Goal: Task Accomplishment & Management: Manage account settings

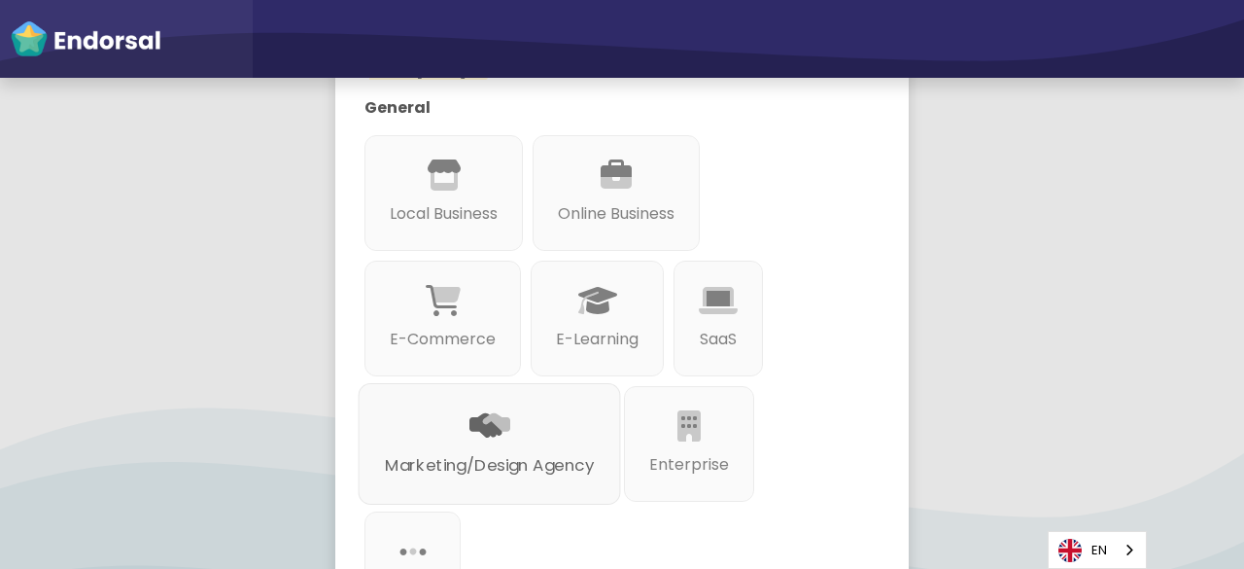
scroll to position [292, 0]
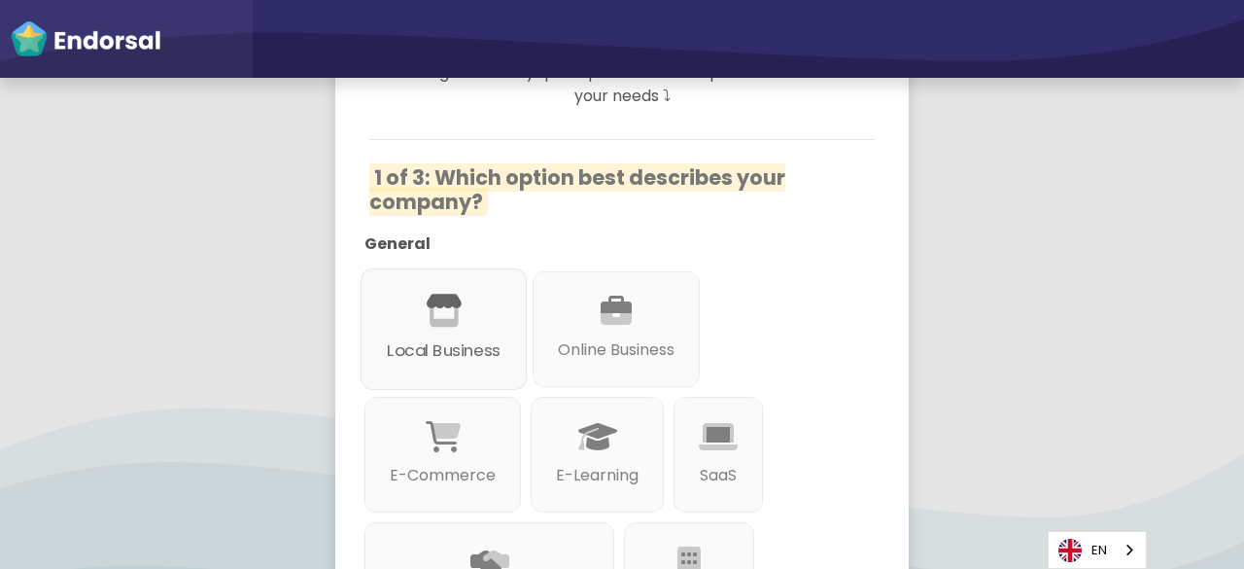
click at [455, 310] on icon at bounding box center [444, 310] width 37 height 33
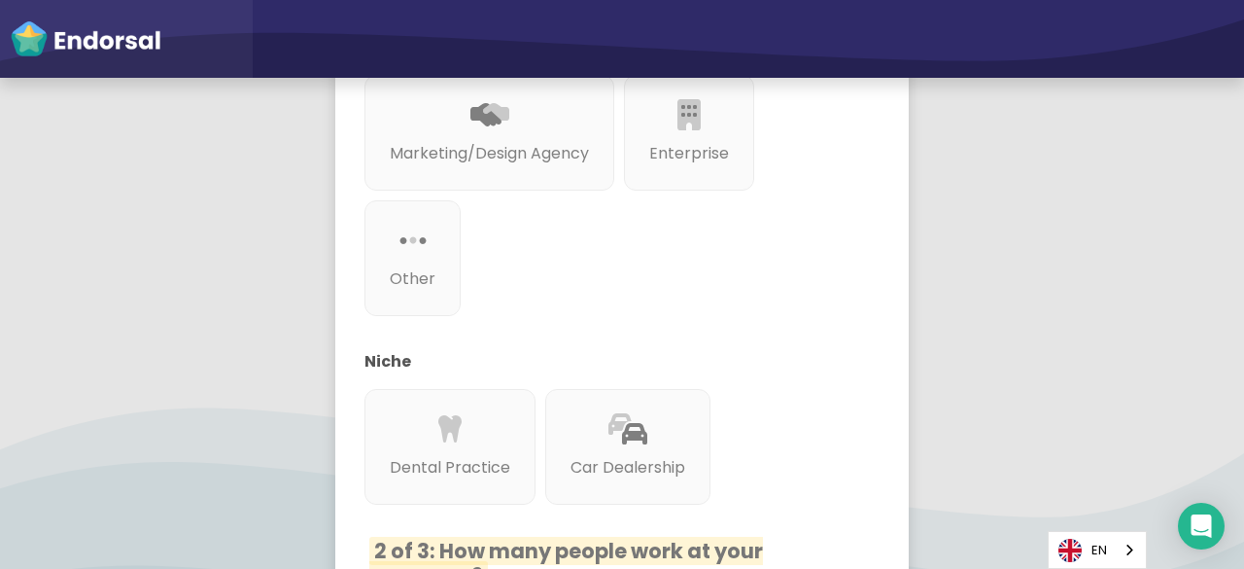
scroll to position [1225, 0]
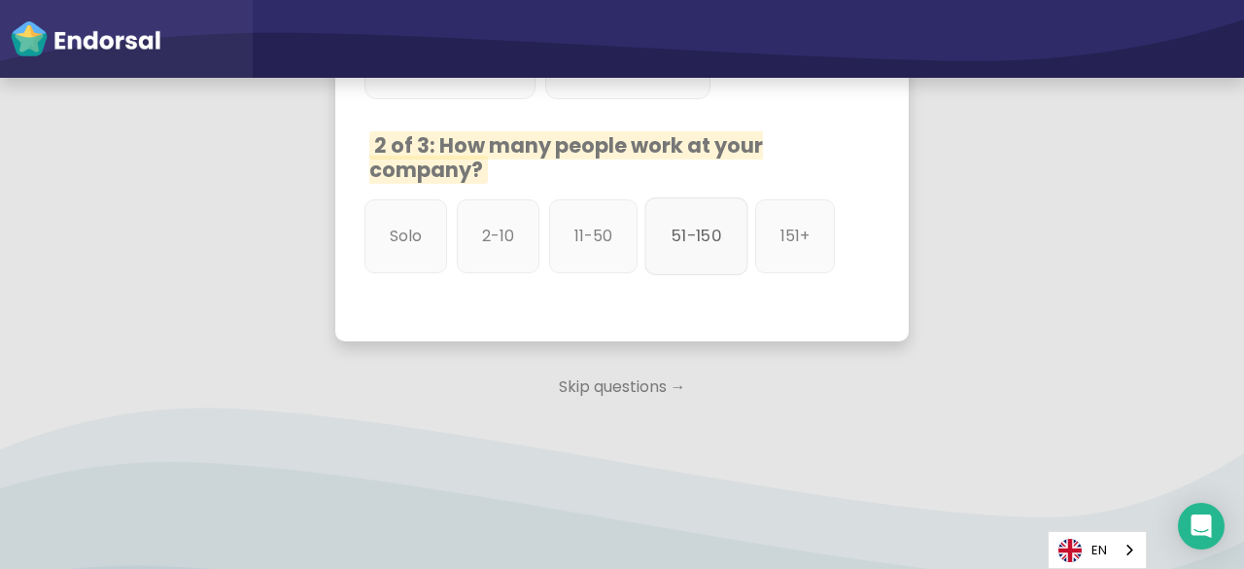
click at [688, 224] on p "51-150" at bounding box center [697, 236] width 50 height 24
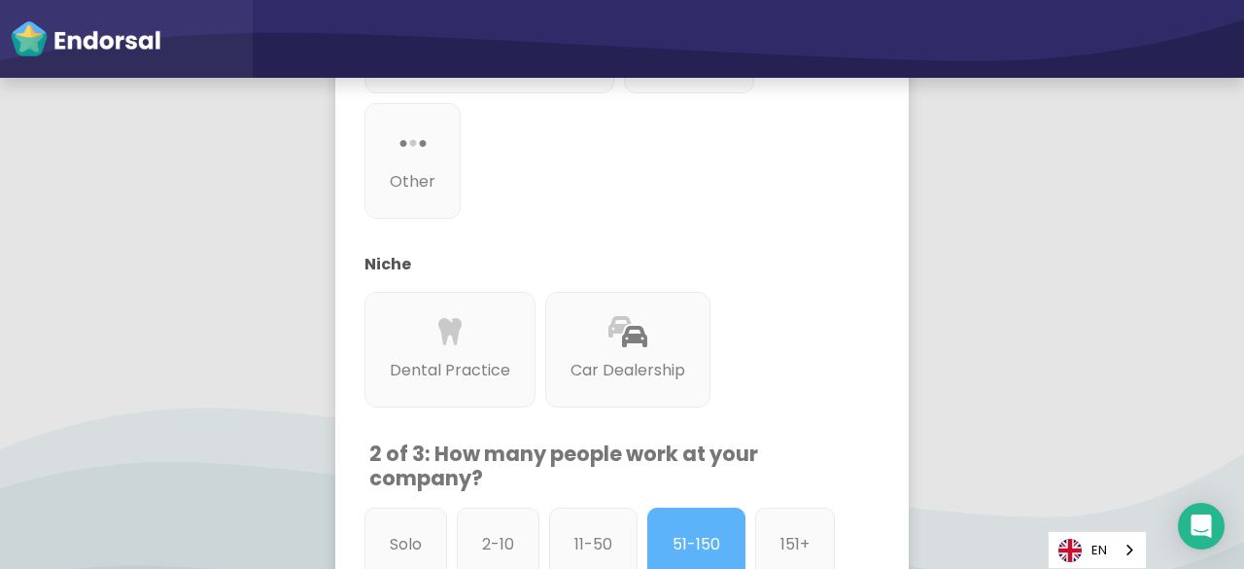
scroll to position [1419, 0]
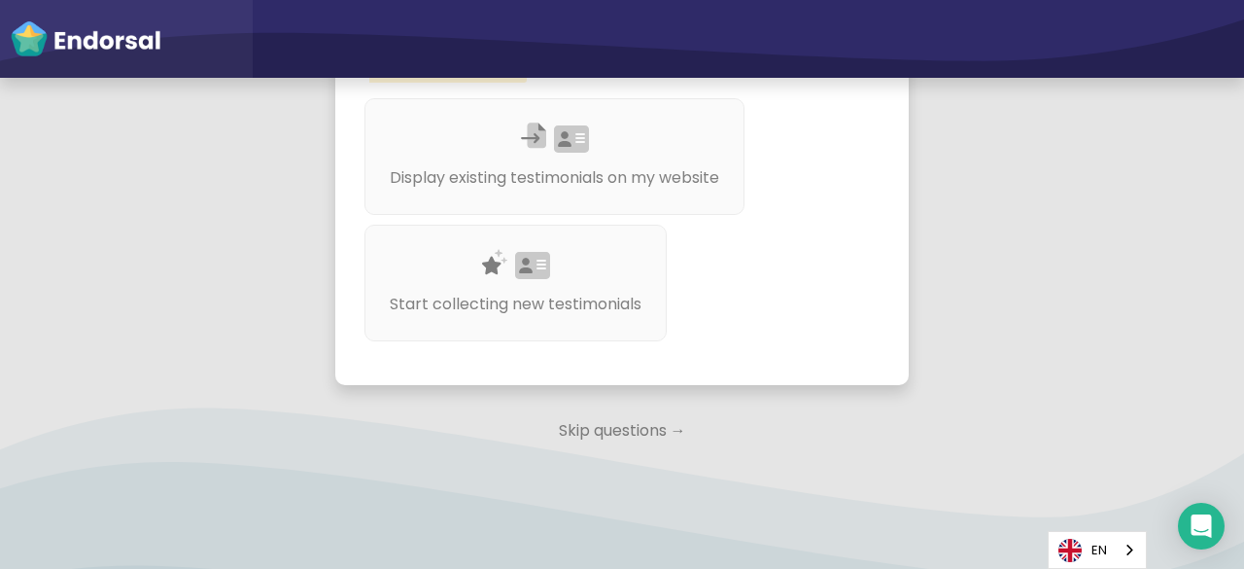
click at [621, 452] on p "Skip questions →" at bounding box center [621, 430] width 573 height 43
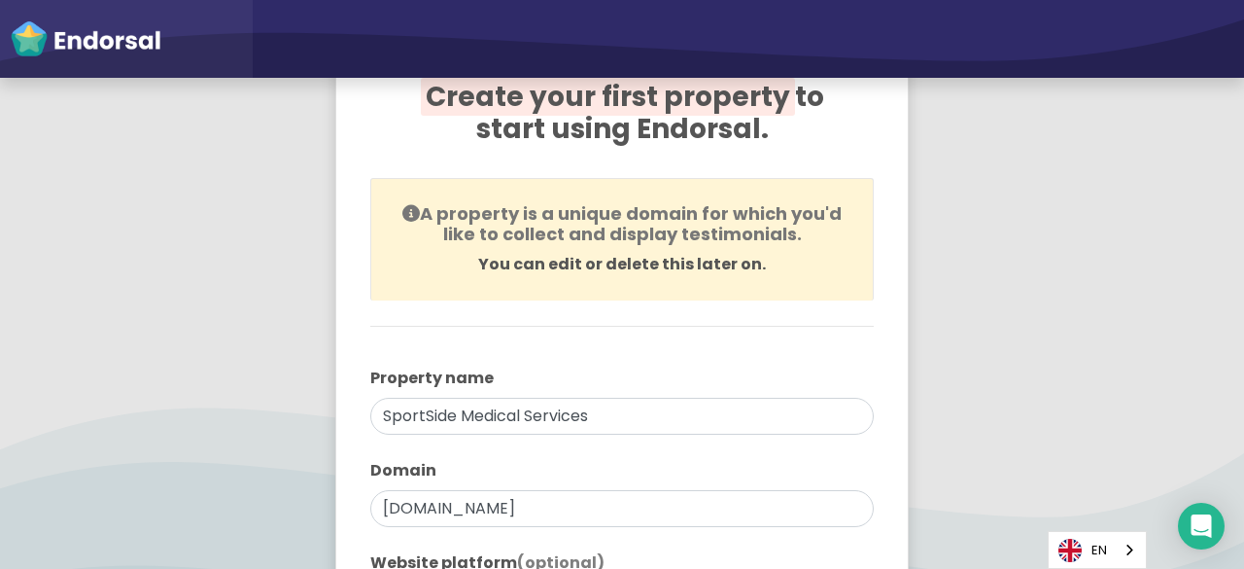
scroll to position [428, 0]
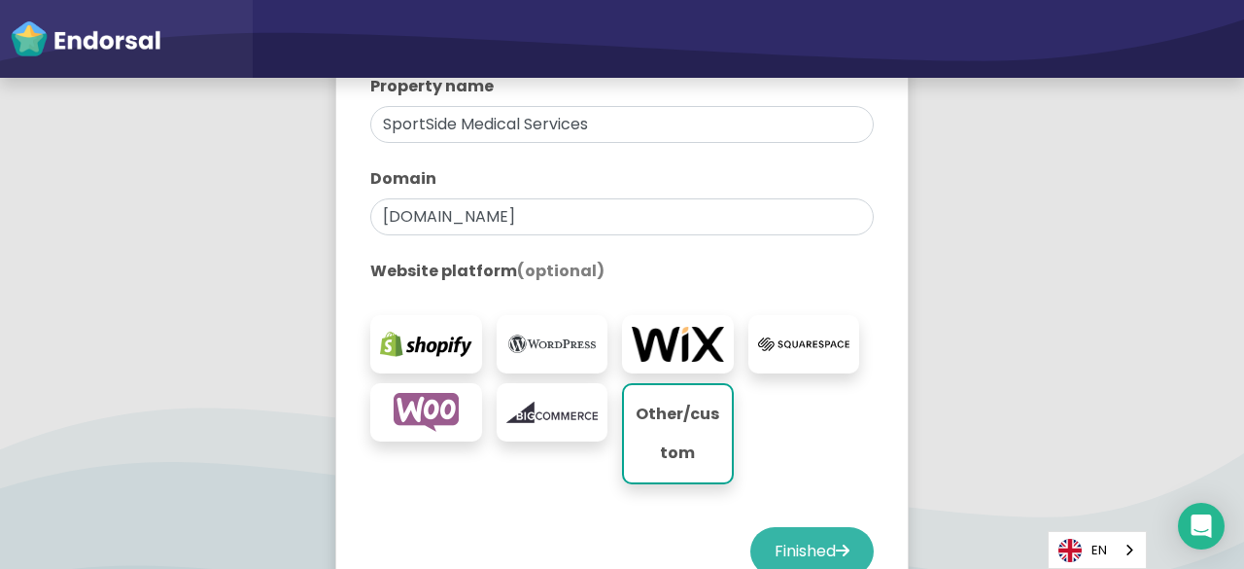
click at [815, 547] on button "Finished" at bounding box center [811, 551] width 123 height 49
select select "14"
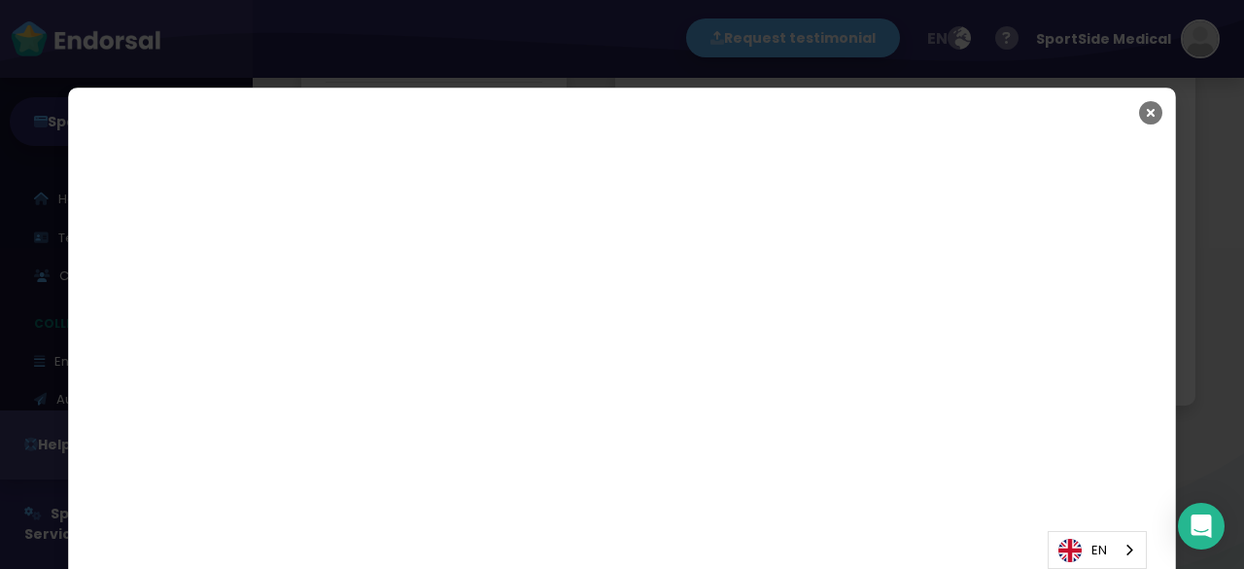
click at [1143, 110] on icon "Close" at bounding box center [1150, 112] width 23 height 49
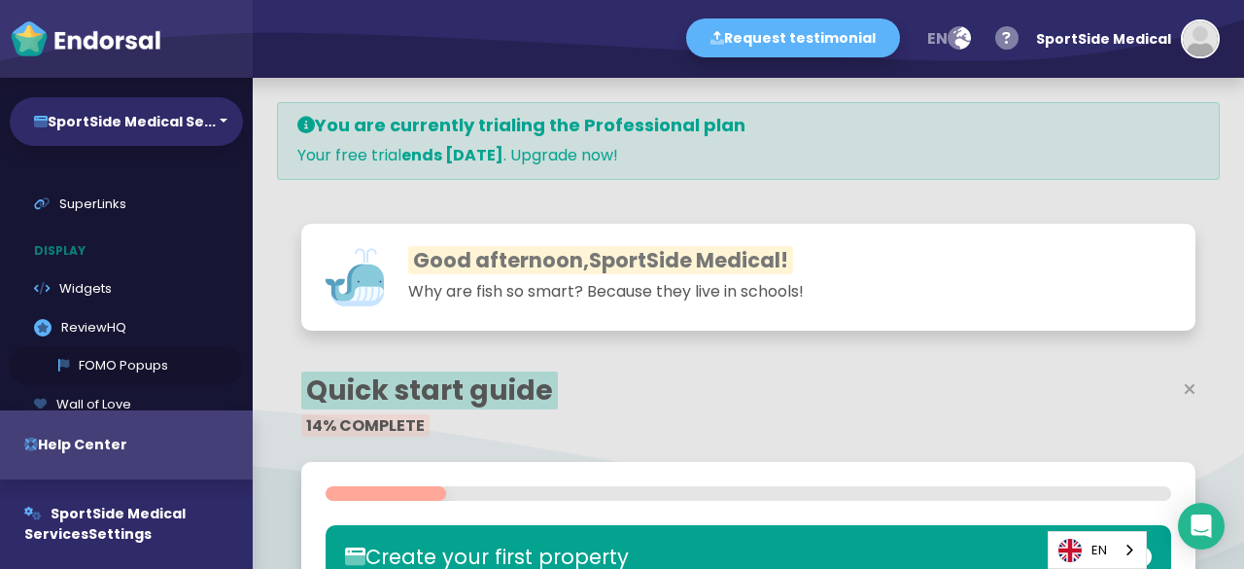
scroll to position [194, 0]
click at [102, 244] on link "SuperLinks" at bounding box center [126, 243] width 233 height 39
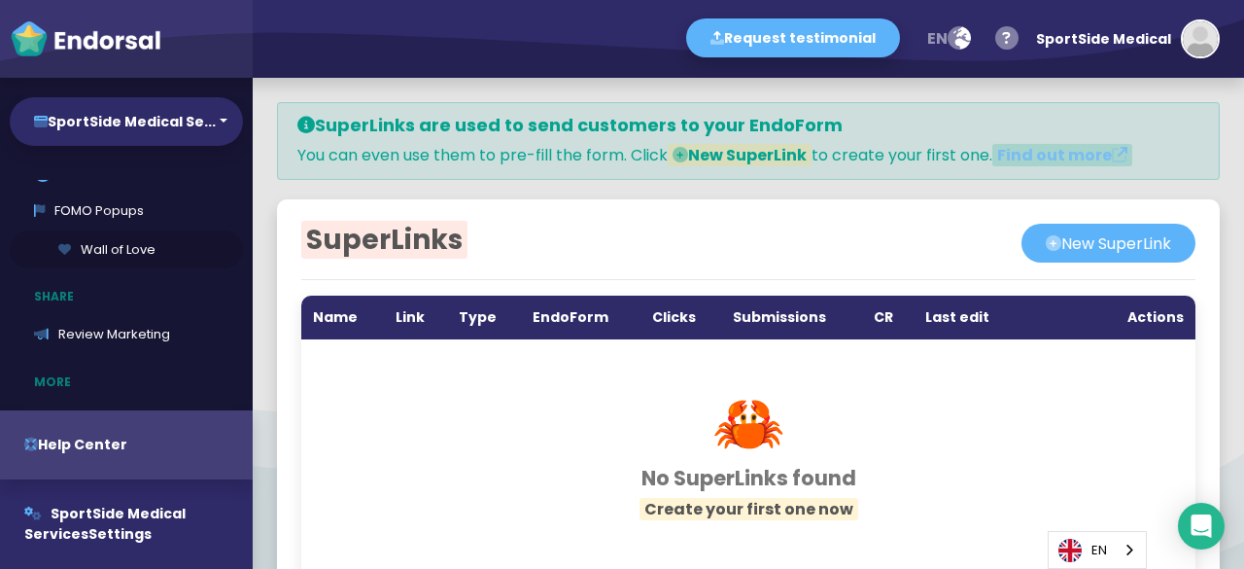
scroll to position [292, 0]
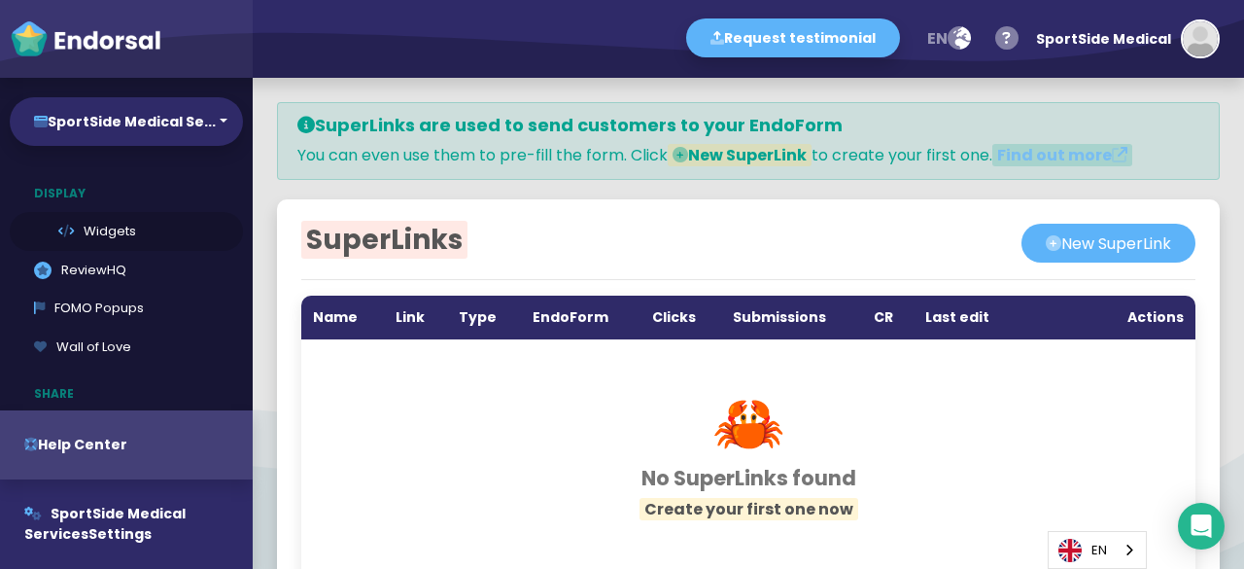
click at [89, 237] on link "Widgets" at bounding box center [126, 231] width 233 height 39
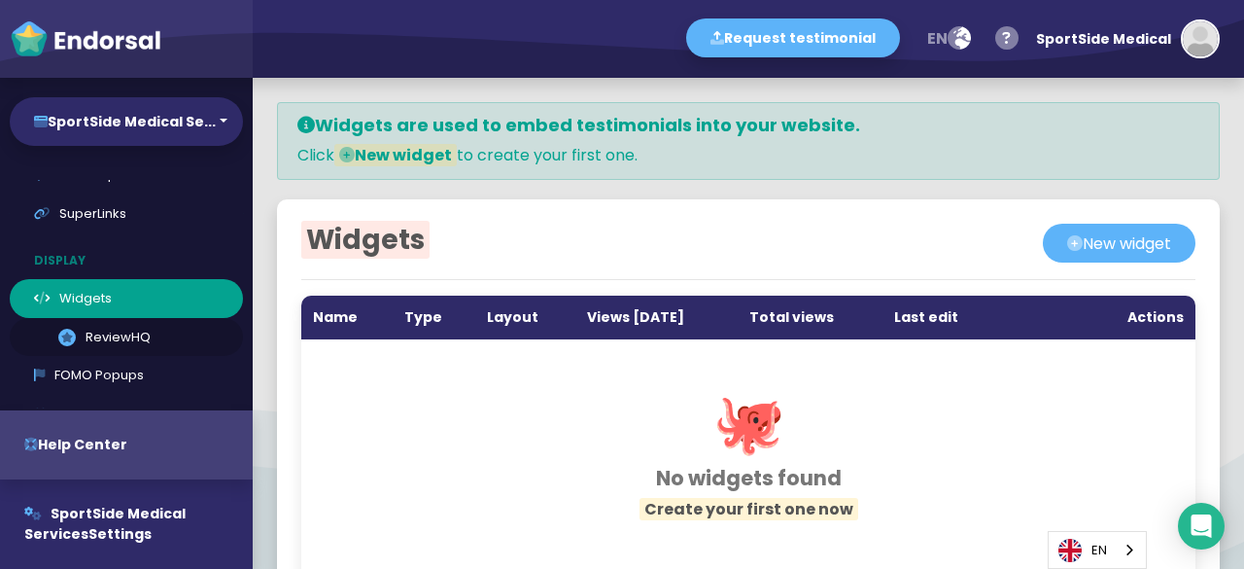
scroll to position [194, 0]
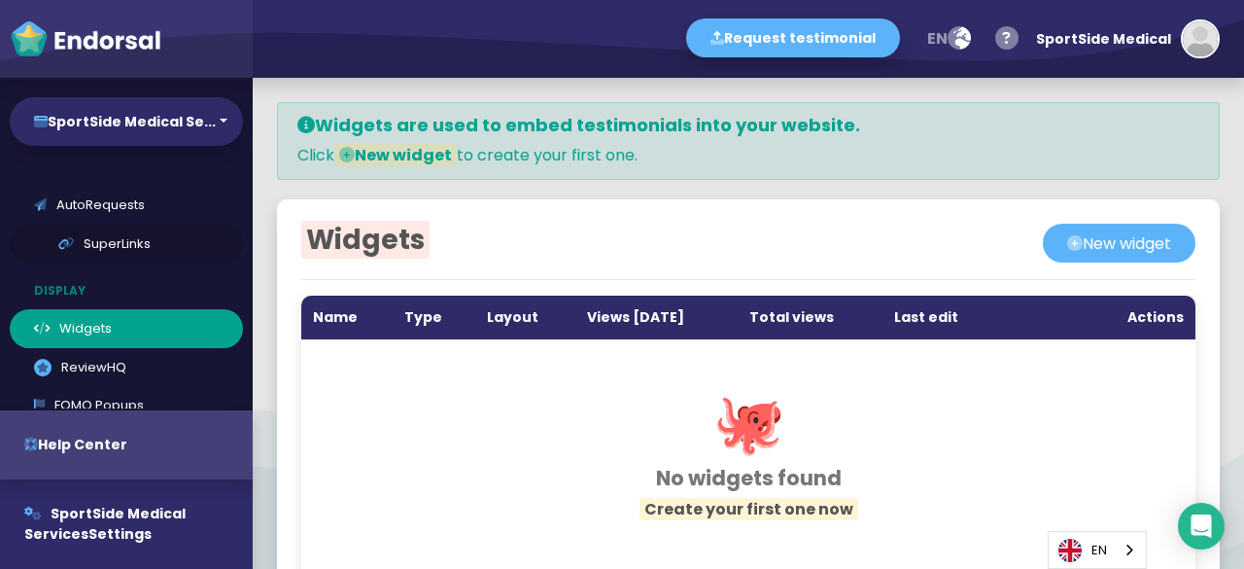
click at [117, 241] on link "SuperLinks" at bounding box center [126, 243] width 233 height 39
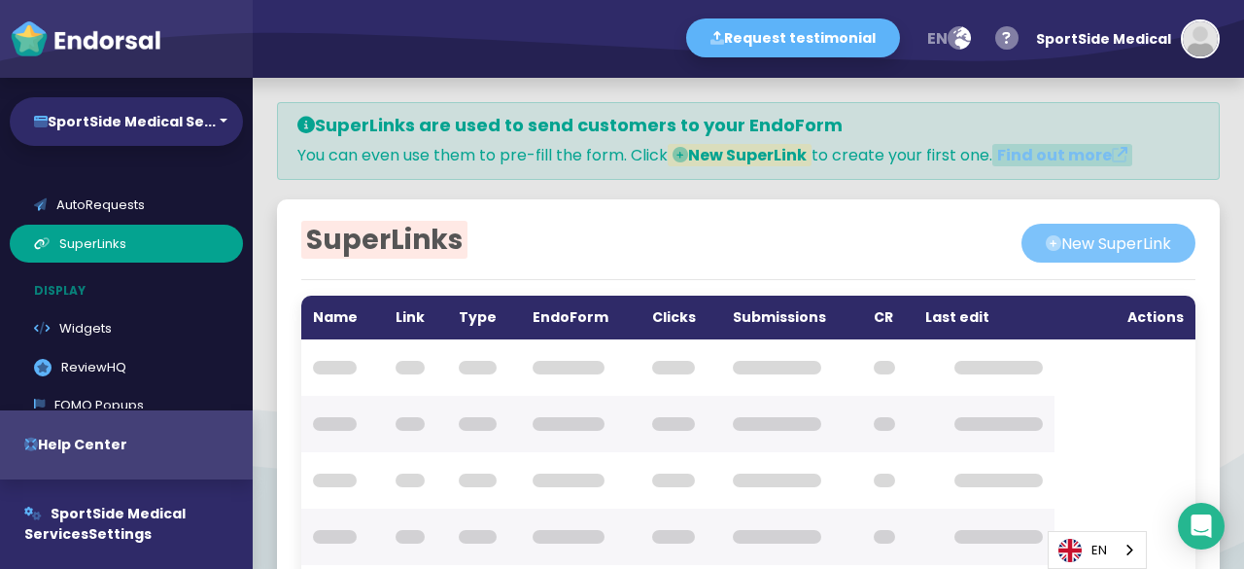
click at [1136, 243] on button "New SuperLink" at bounding box center [1108, 243] width 174 height 39
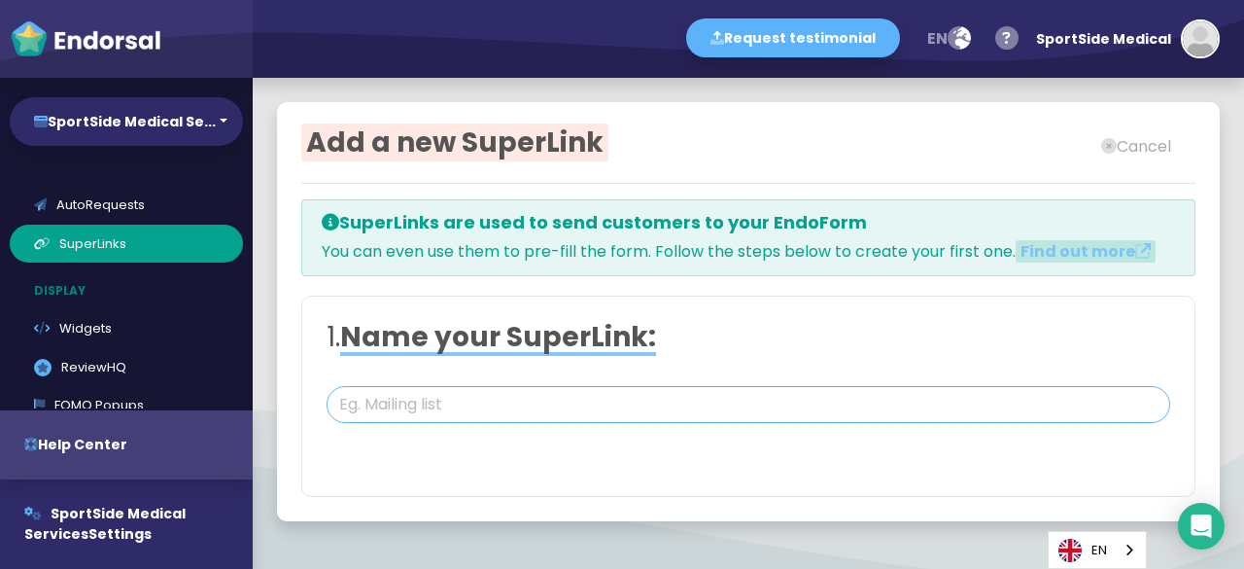
click at [432, 408] on input "text" at bounding box center [749, 404] width 844 height 37
paste input "SportSide Medical Services"
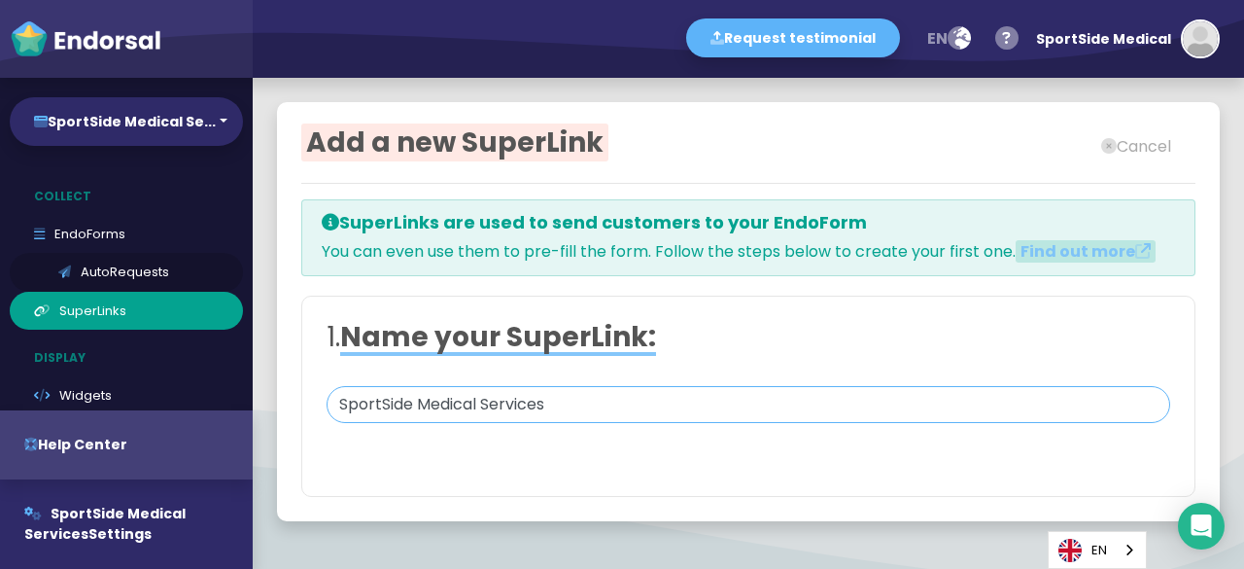
scroll to position [97, 0]
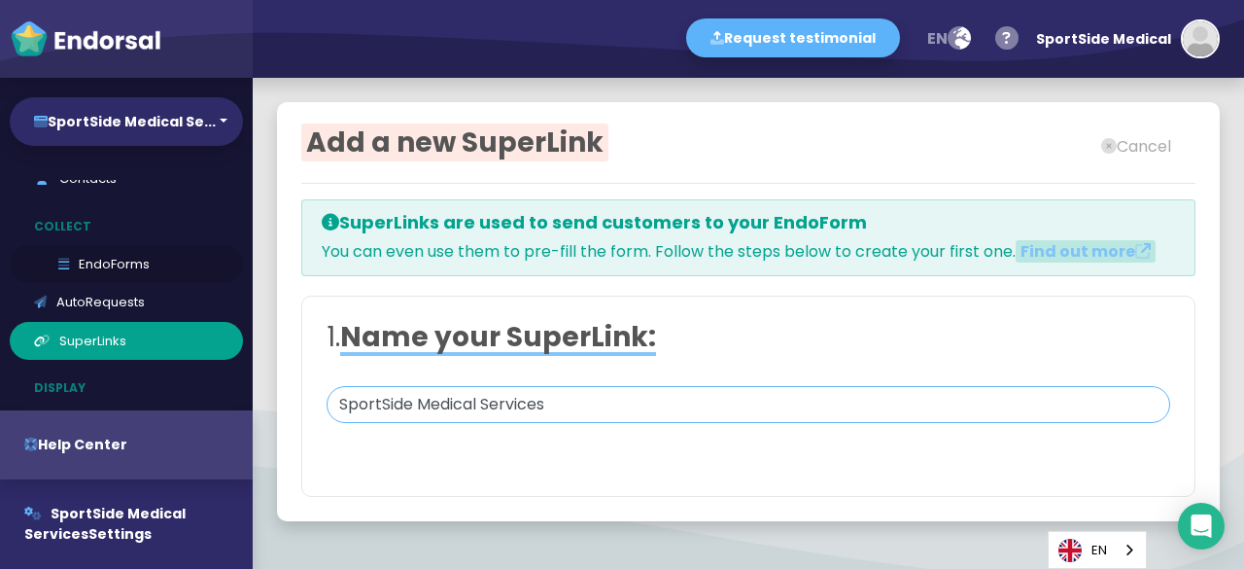
type input "SportSide Medical Services"
click at [115, 273] on link "EndoForms" at bounding box center [126, 264] width 233 height 39
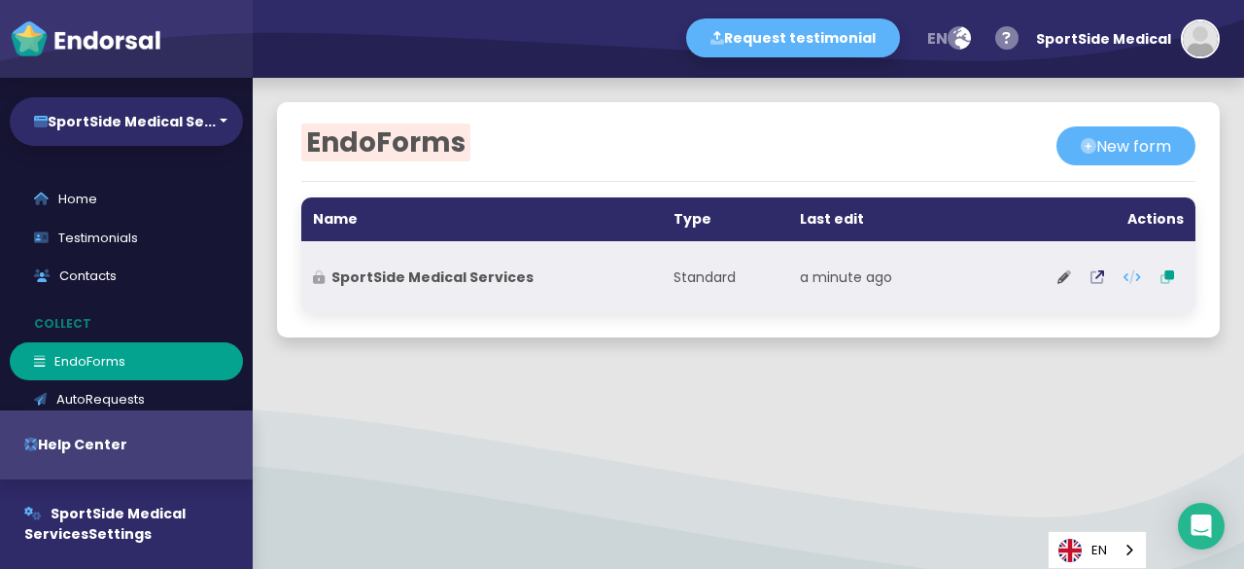
click at [402, 264] on th "SportSide Medical Services" at bounding box center [481, 277] width 361 height 72
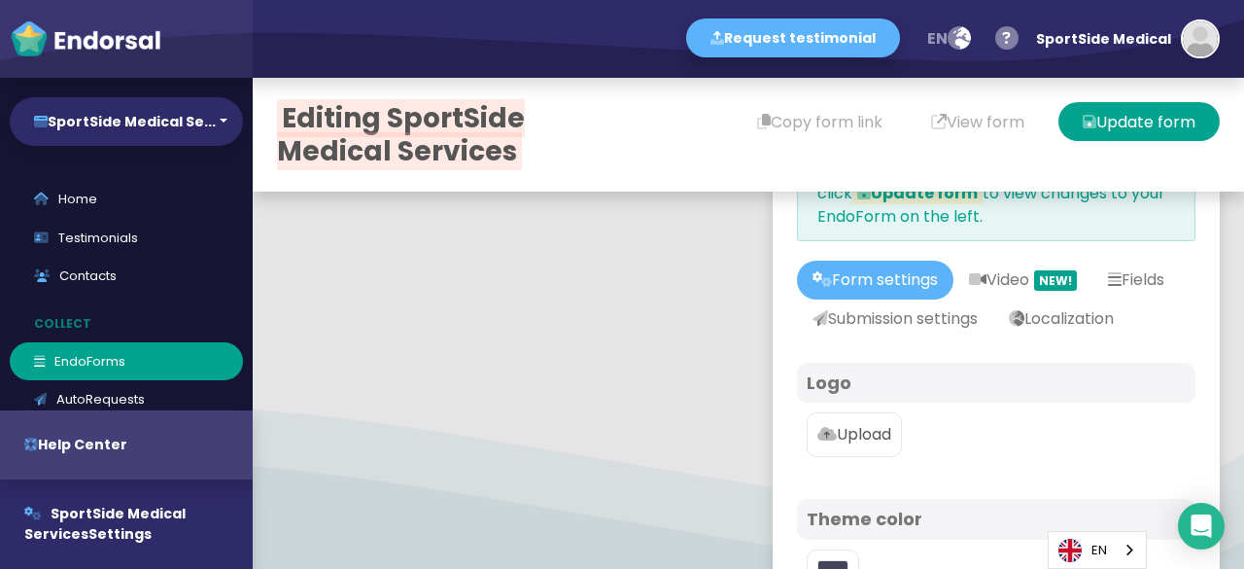
scroll to position [292, 0]
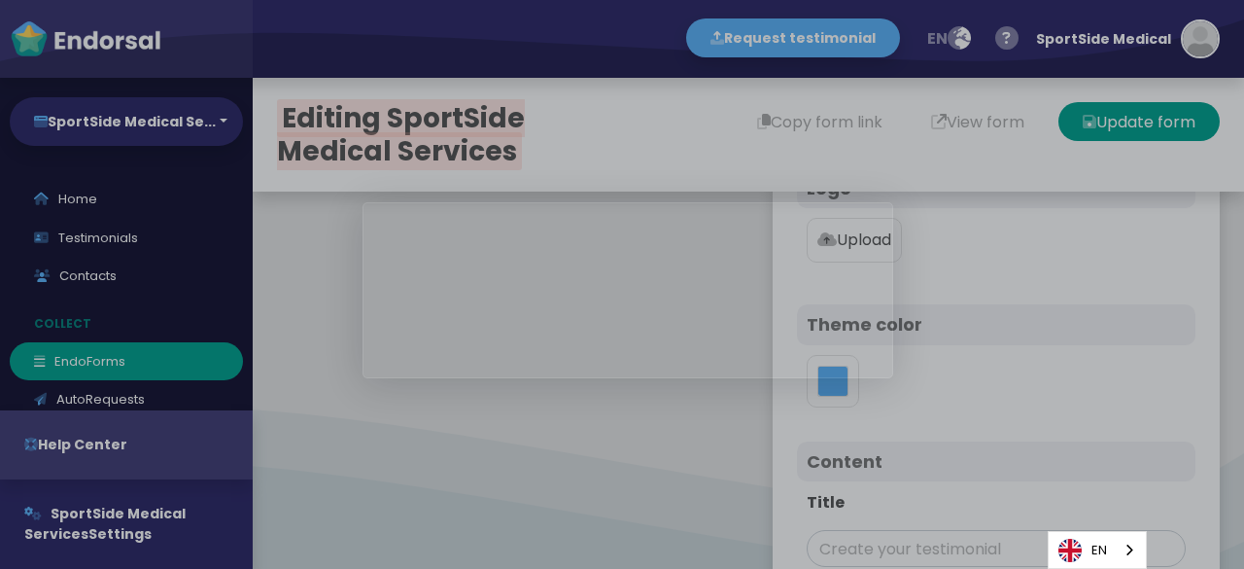
type input "#5DB3F9"
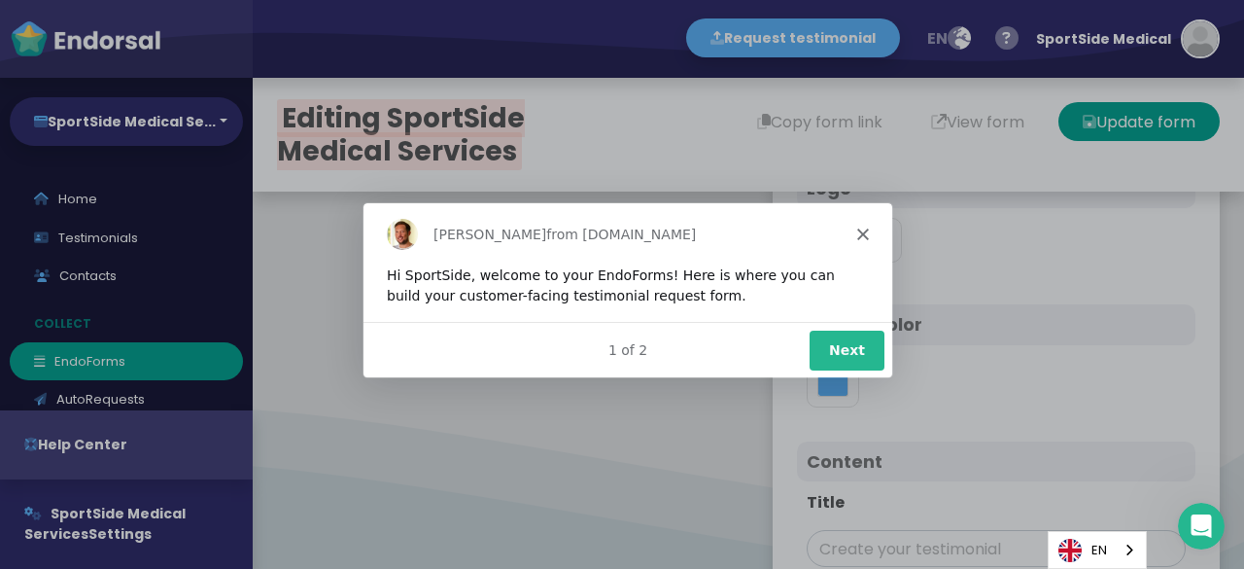
click at [859, 269] on div "Hi SportSide, welcome to your EndoForms! Here is where you can build your custo…" at bounding box center [627, 283] width 482 height 41
click at [848, 350] on button "Next" at bounding box center [846, 348] width 75 height 40
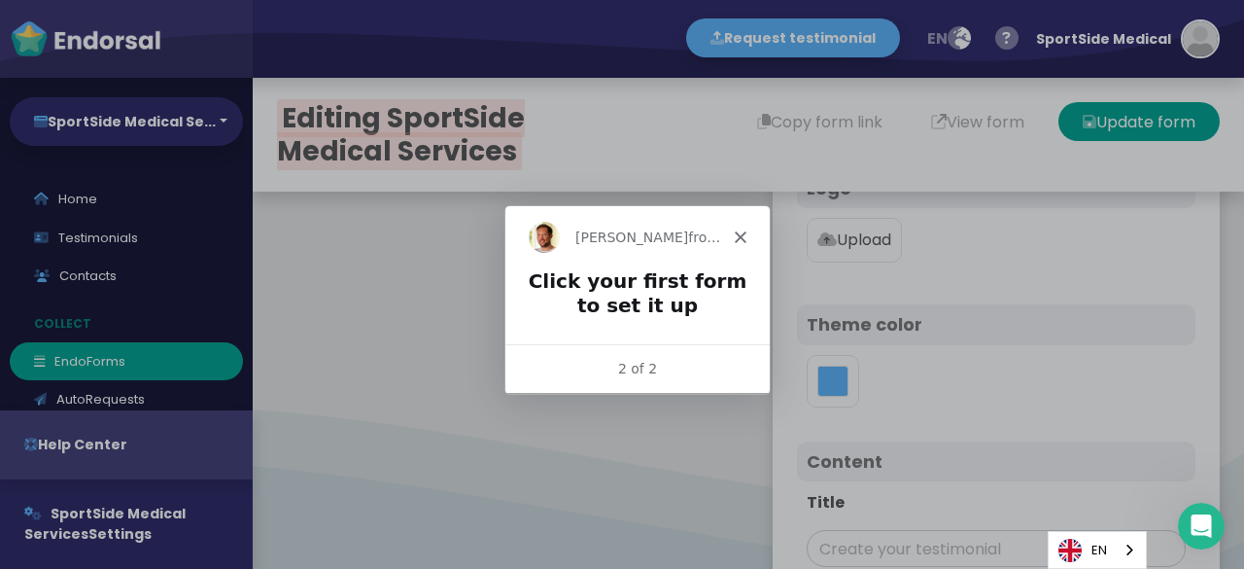
click at [845, 252] on p "Upload" at bounding box center [854, 239] width 74 height 23
click at [0, 0] on input "Upload" at bounding box center [0, 0] width 0 height 0
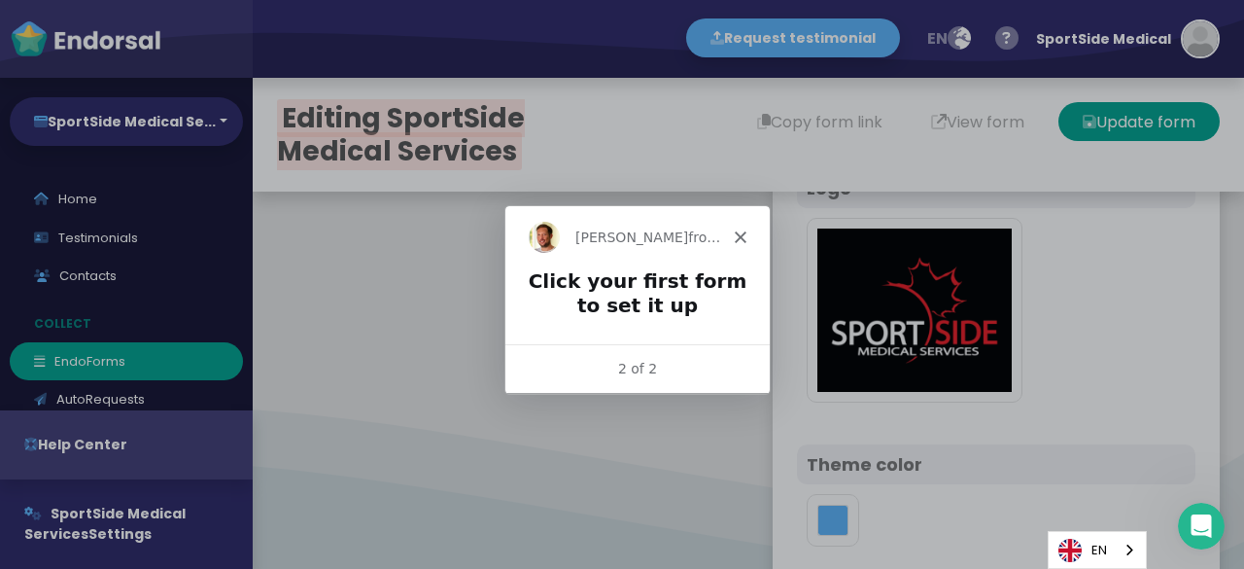
click at [743, 234] on icon "Close" at bounding box center [740, 236] width 12 height 12
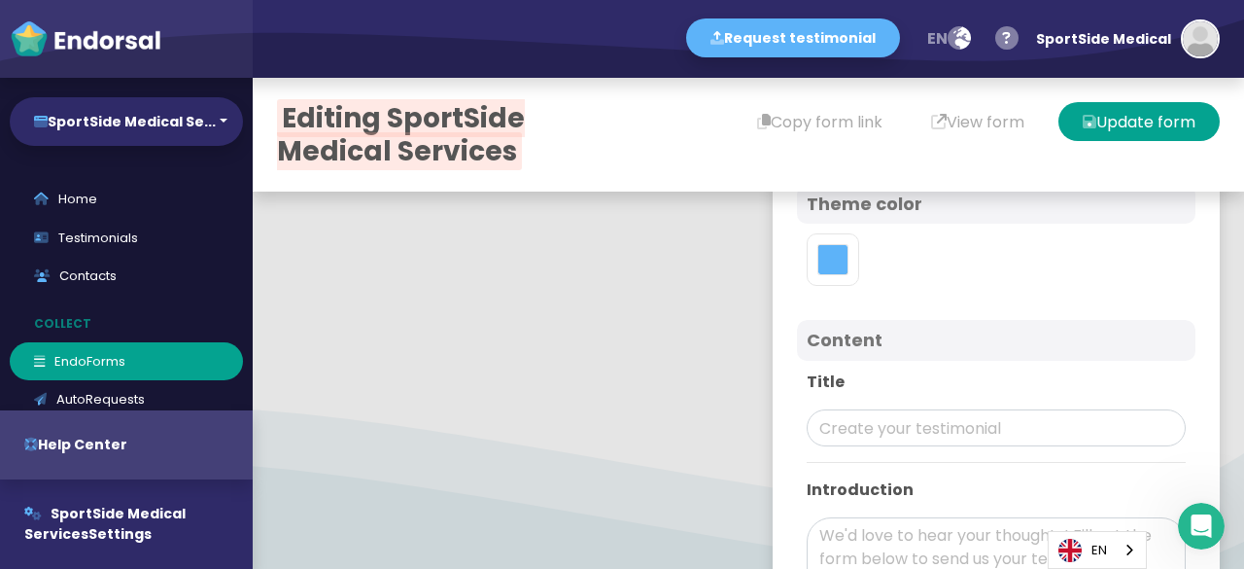
scroll to position [680, 0]
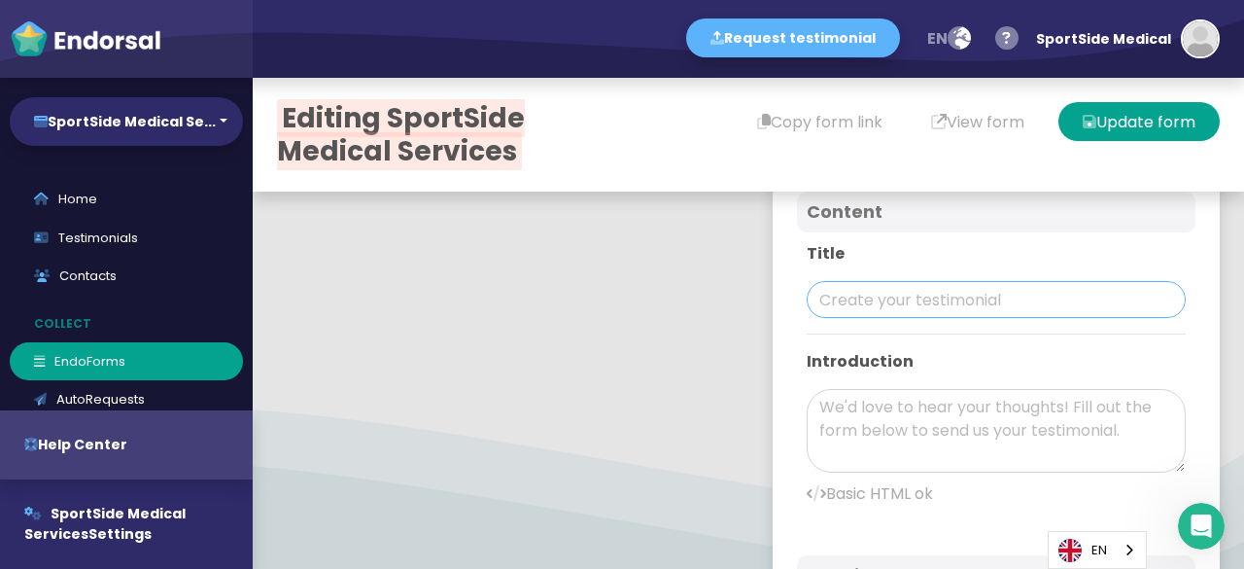
click at [856, 318] on input "text" at bounding box center [996, 299] width 379 height 37
paste input "SportSide Medical Services"
type input "SportSide Medical Services"
click at [890, 454] on textarea at bounding box center [996, 431] width 379 height 84
paste textarea "SportSide Medical Services is a multidisciplinary clinic located in [GEOGRAPHIC…"
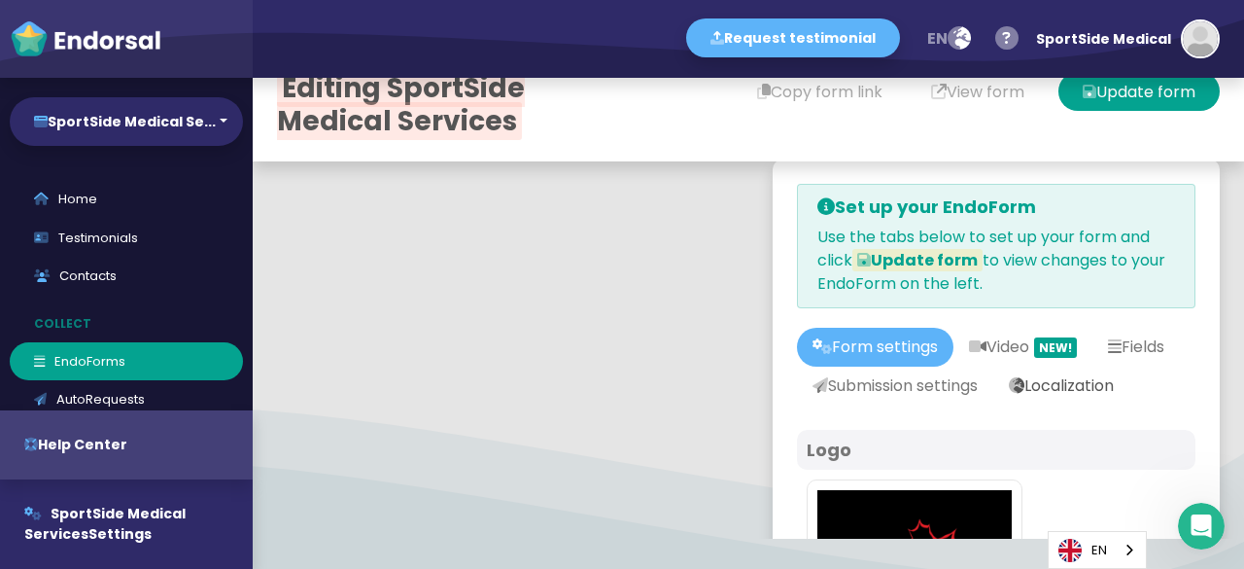
scroll to position [0, 0]
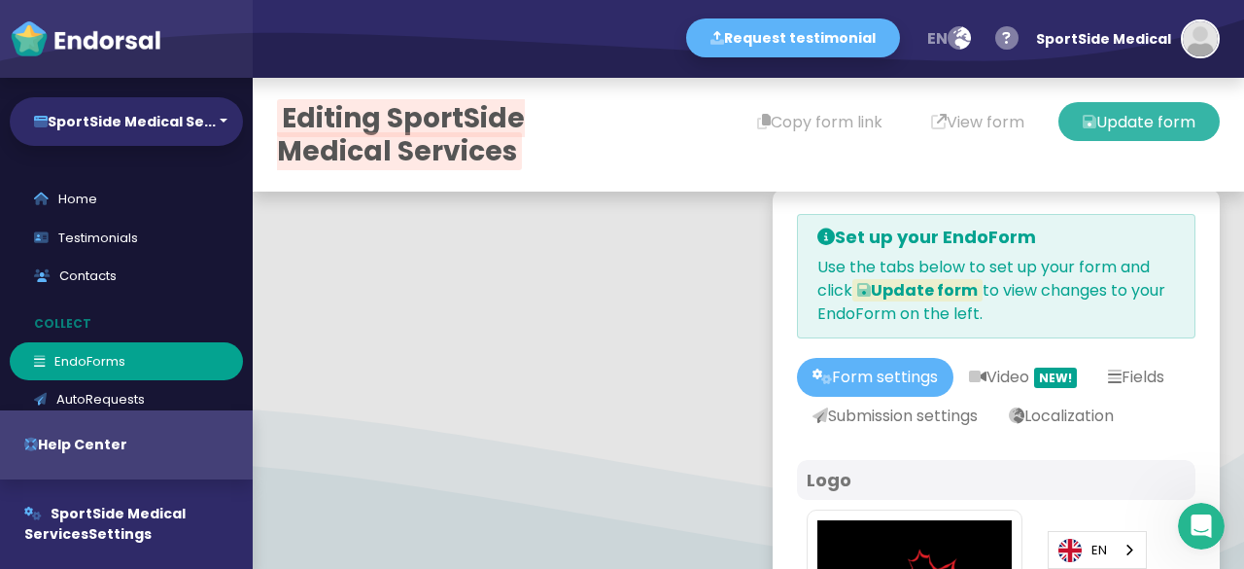
type textarea "SportSide Medical Services is a multidisciplinary clinic located in [GEOGRAPHIC…"
click at [1085, 131] on button "Update form" at bounding box center [1138, 121] width 161 height 39
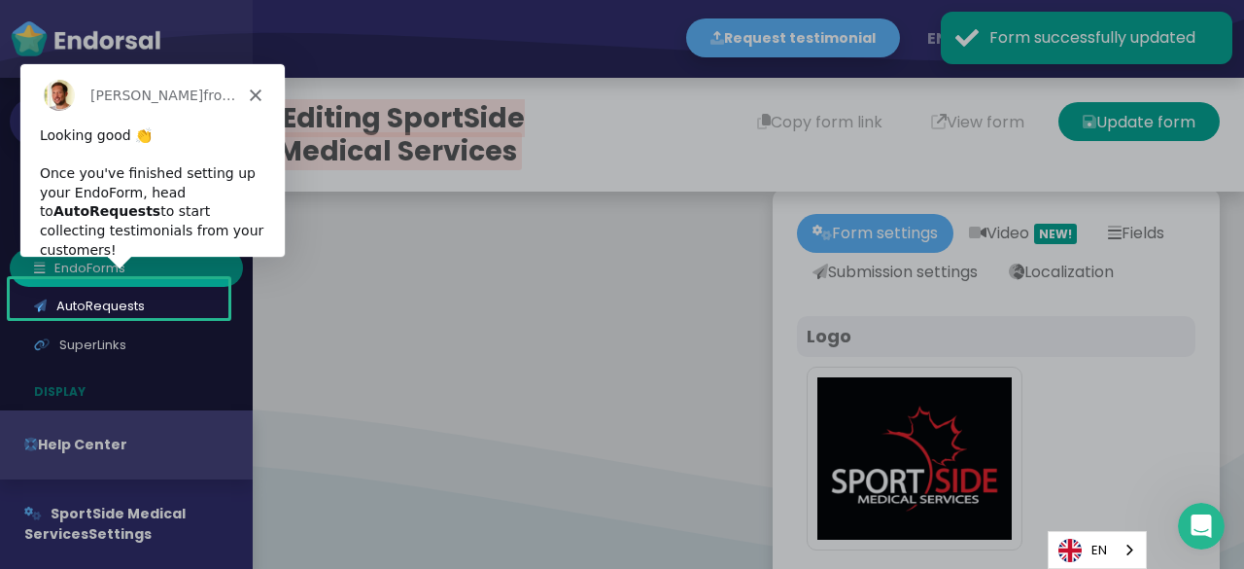
scroll to position [105, 0]
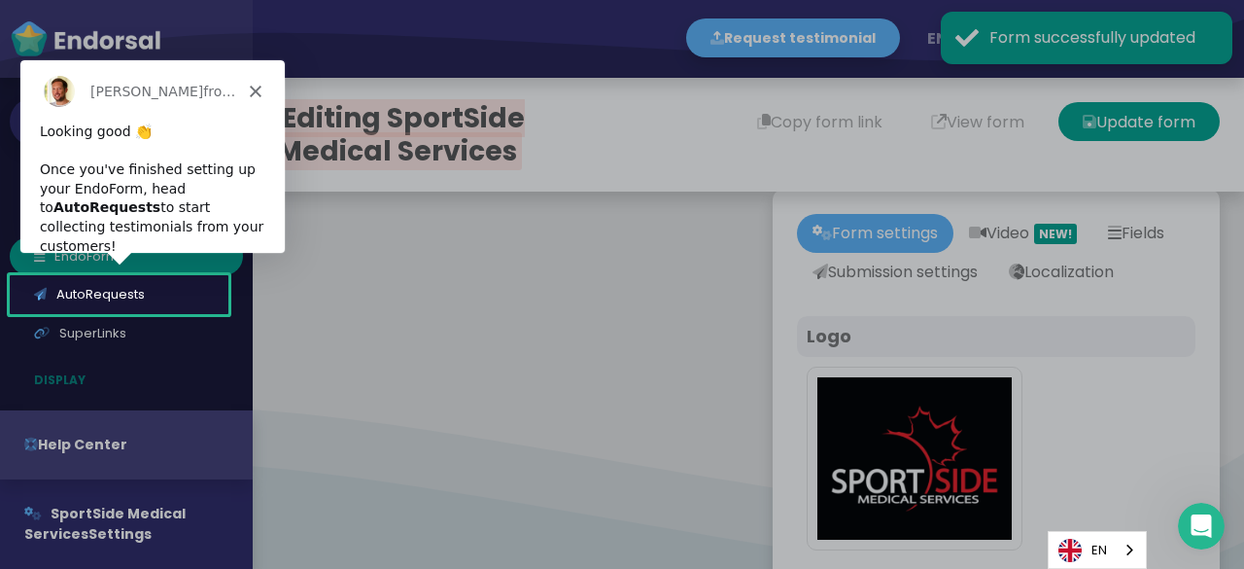
click at [239, 87] on div "[PERSON_NAME] from [DOMAIN_NAME]" at bounding box center [151, 89] width 264 height 62
click at [258, 87] on icon "Close" at bounding box center [255, 90] width 12 height 12
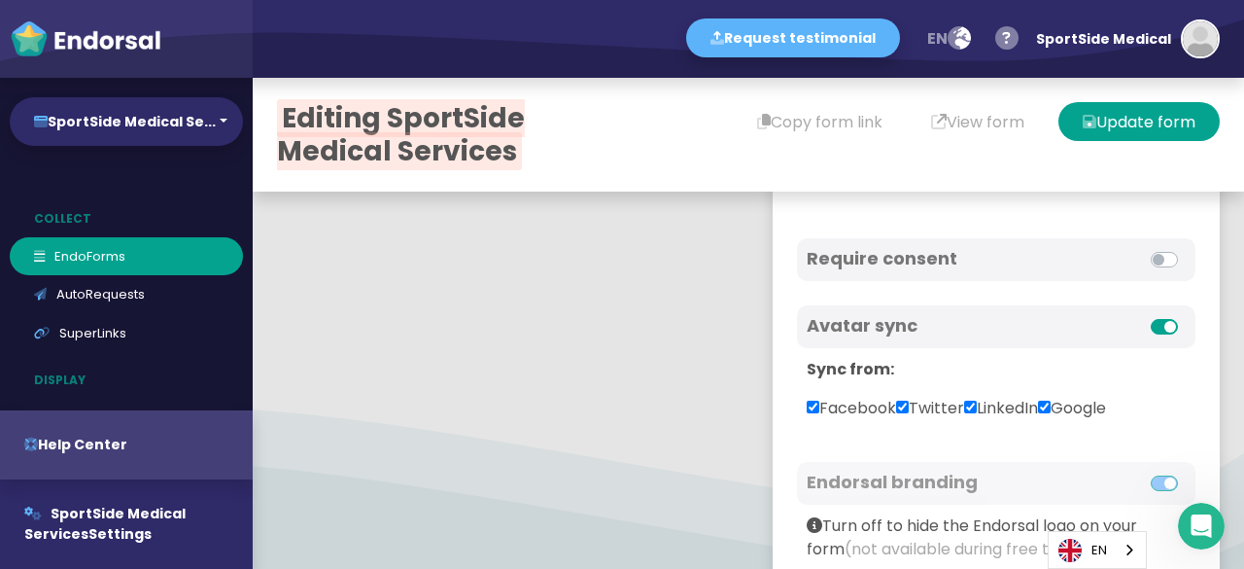
scroll to position [972, 0]
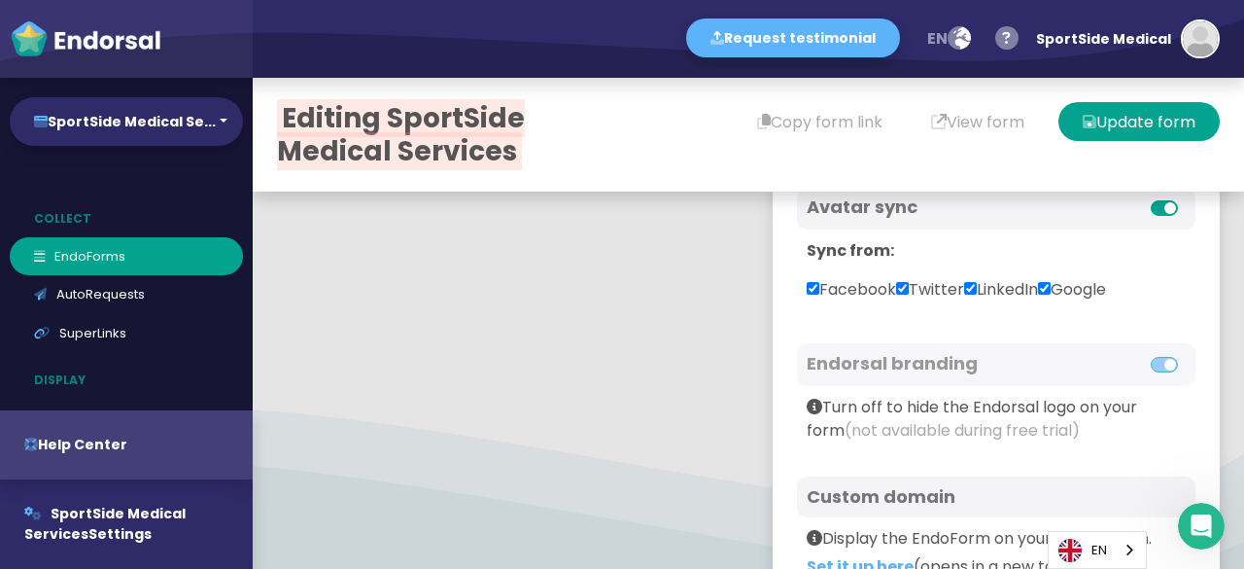
click at [1186, 196] on label at bounding box center [1186, 196] width 0 height 0
click at [0, 0] on input "checkbox" at bounding box center [0, 0] width 0 height 0
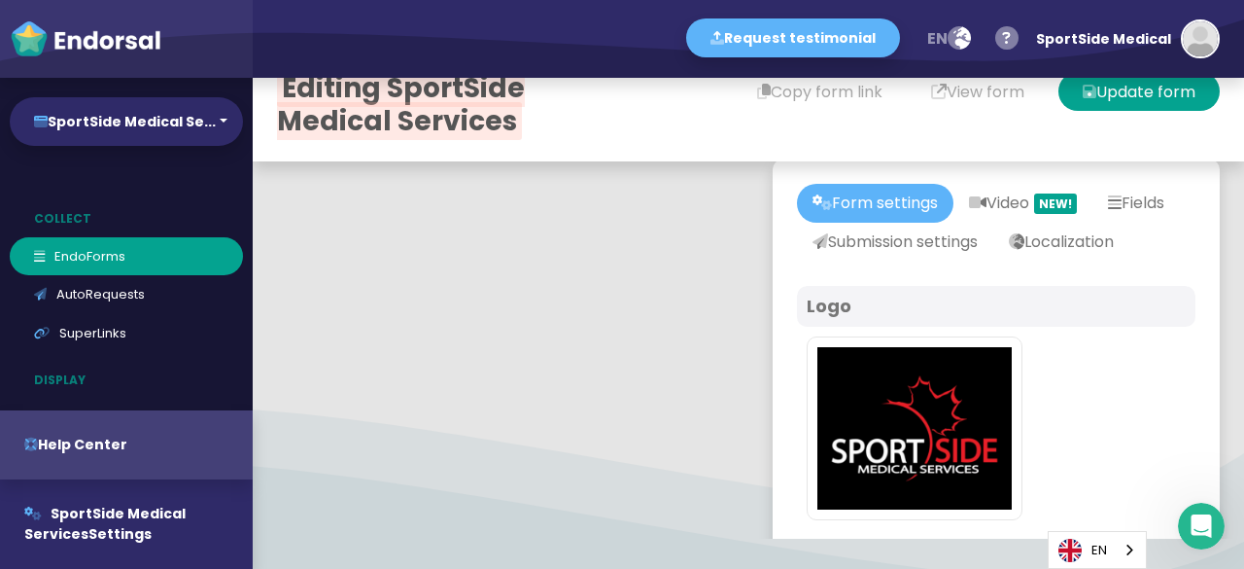
scroll to position [0, 0]
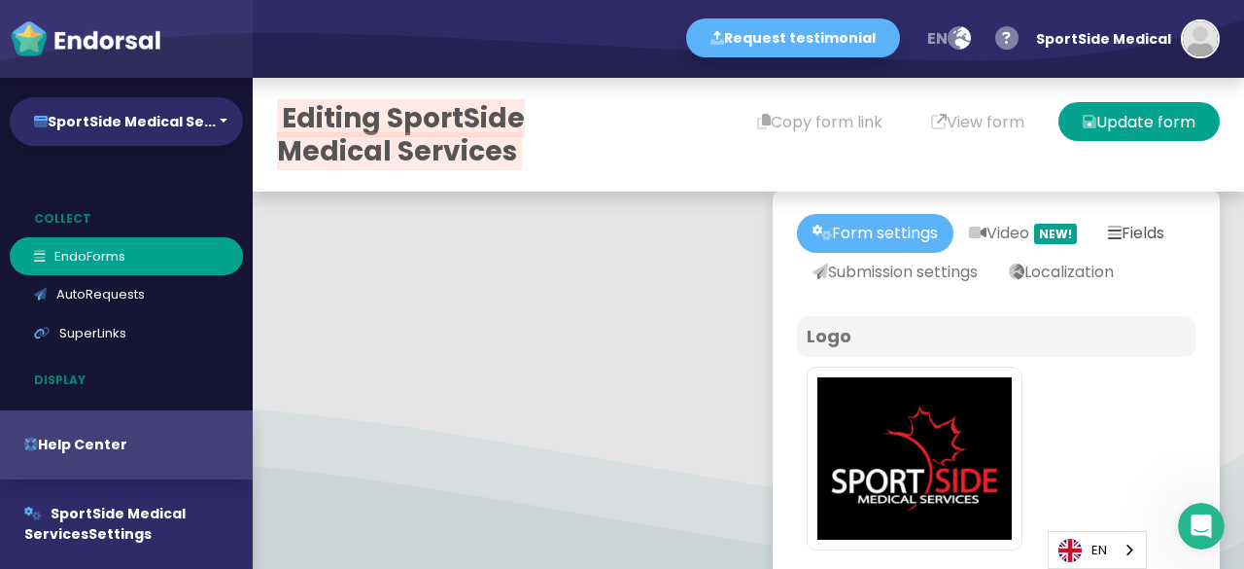
click at [1092, 253] on link "Fields" at bounding box center [1135, 233] width 87 height 39
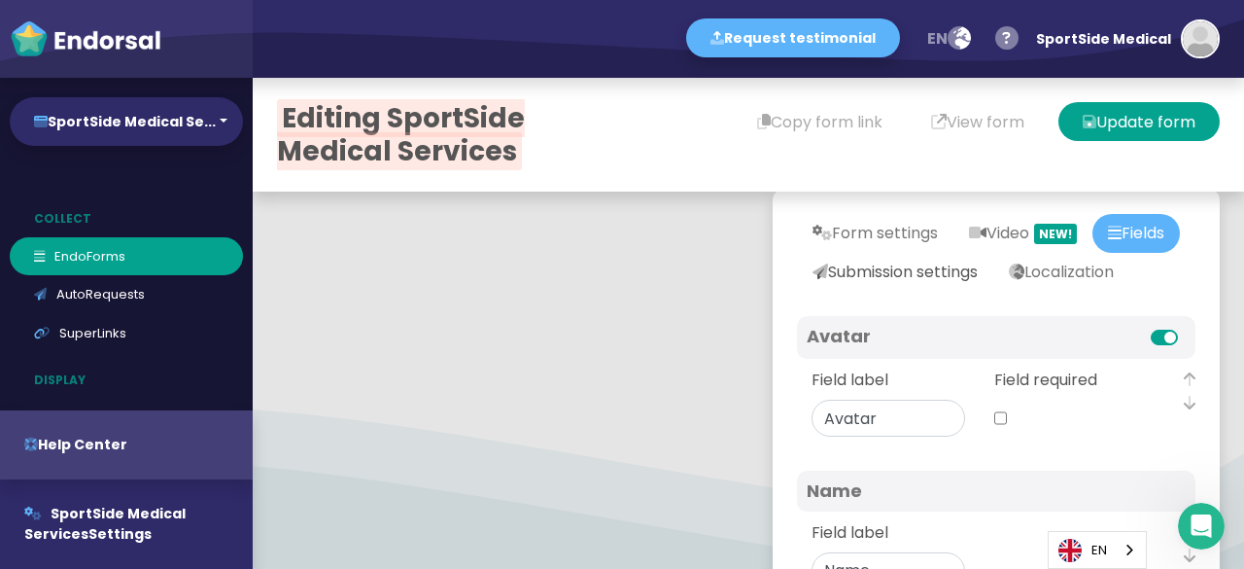
click at [957, 274] on link "Submission settings" at bounding box center [895, 272] width 196 height 39
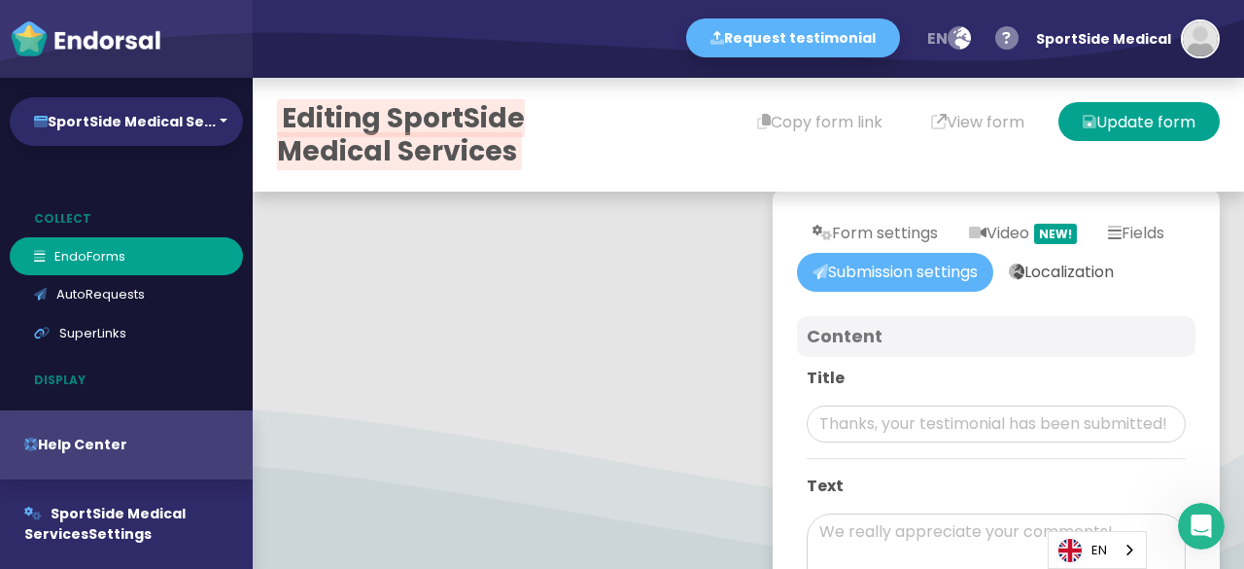
click at [993, 292] on link "Localization" at bounding box center [1061, 272] width 136 height 39
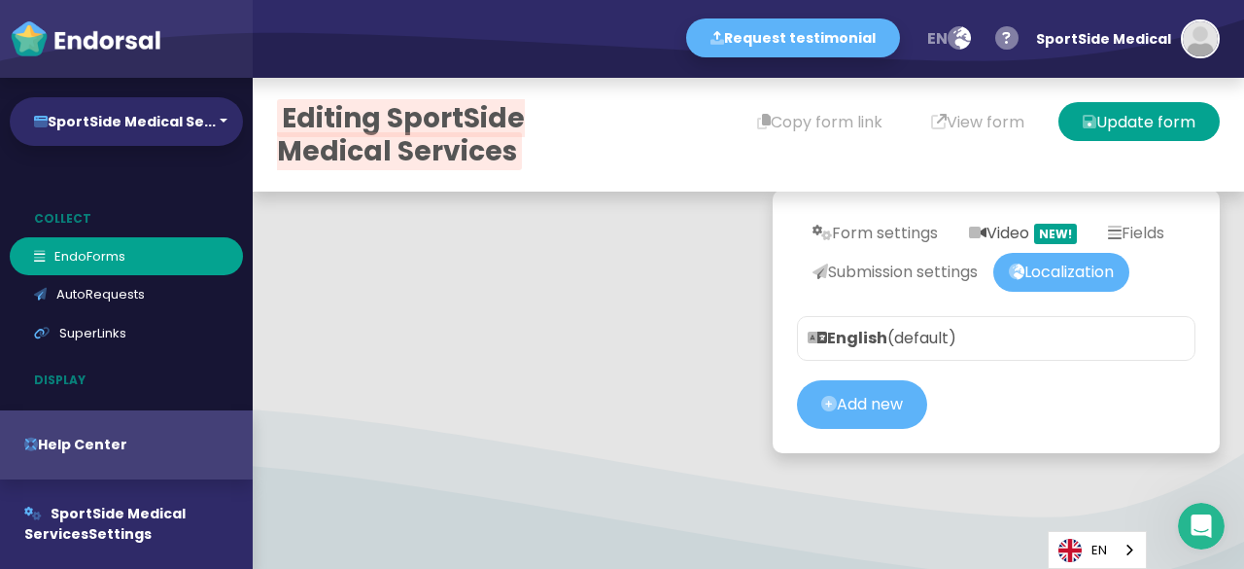
click at [986, 231] on link "Video NEW!" at bounding box center [1022, 233] width 139 height 39
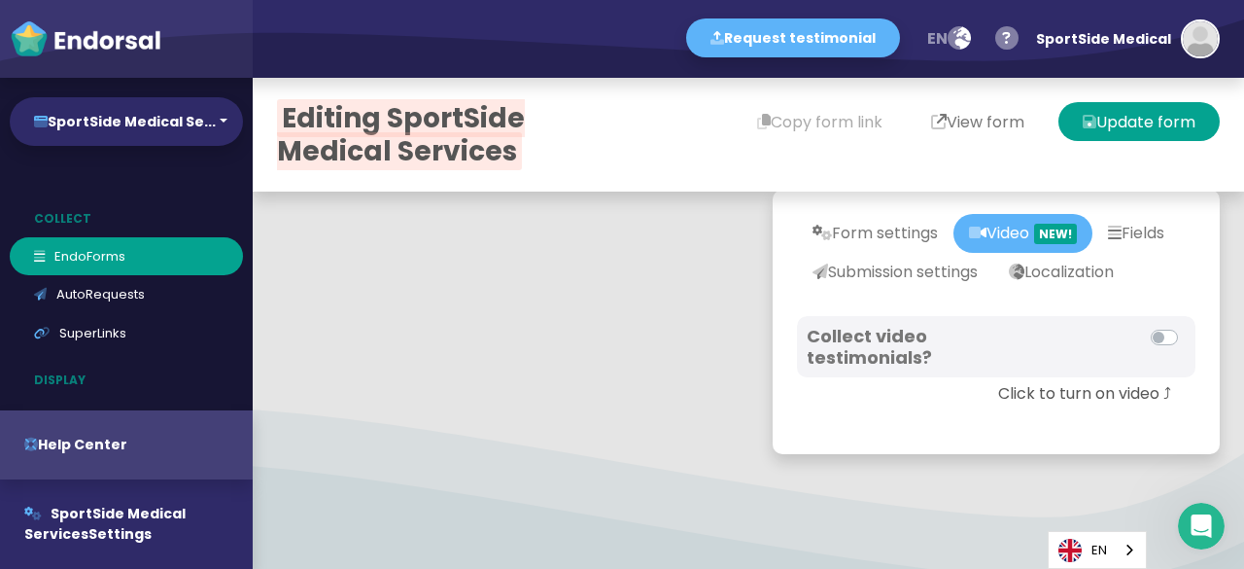
click at [970, 133] on button "View form" at bounding box center [978, 121] width 142 height 39
click at [897, 232] on link "Form settings" at bounding box center [875, 233] width 156 height 39
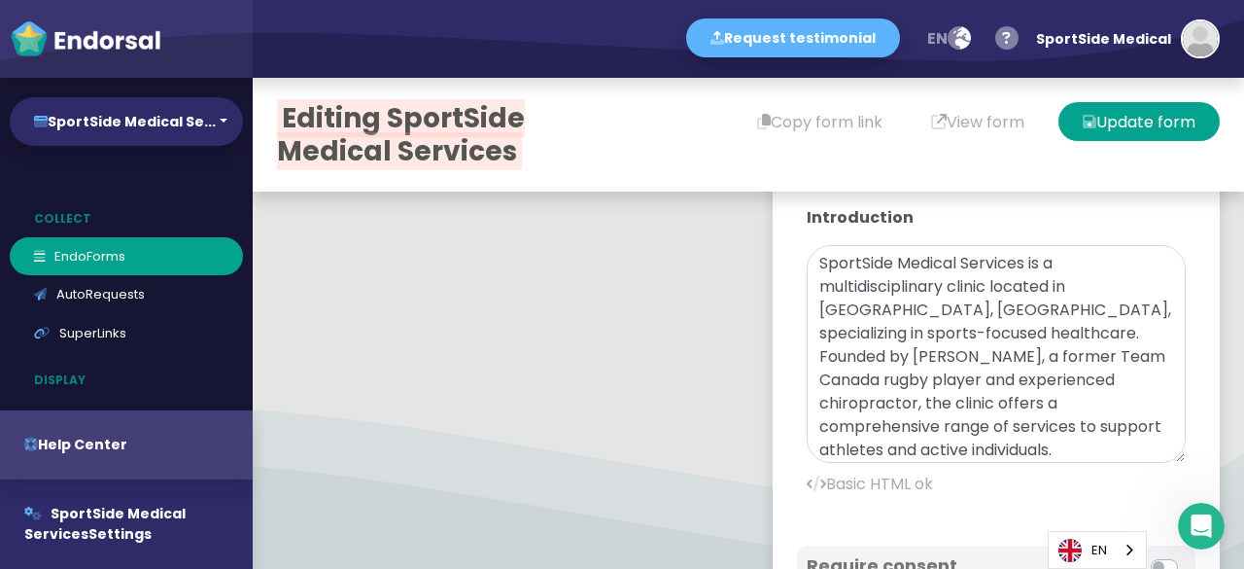
drag, startPoint x: 1145, startPoint y: 359, endPoint x: 1124, endPoint y: 523, distance: 165.5
click at [1125, 463] on textarea "SportSide Medical Services is a multidisciplinary clinic located in [GEOGRAPHIC…" at bounding box center [996, 354] width 379 height 218
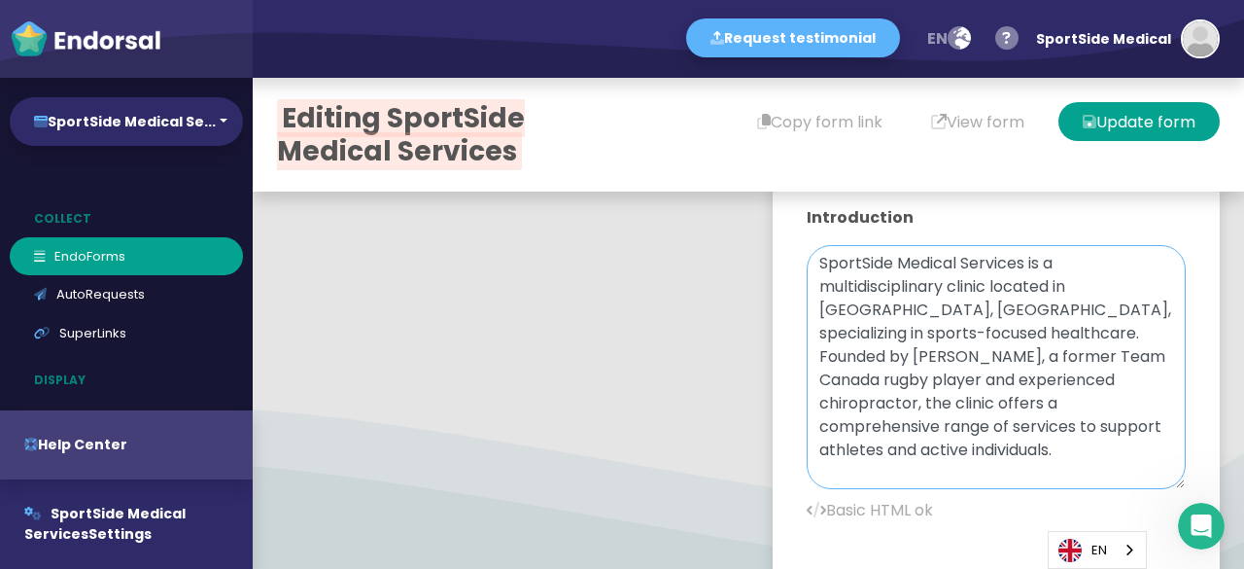
click at [913, 386] on textarea "SportSide Medical Services is a multidisciplinary clinic located in [GEOGRAPHIC…" at bounding box center [996, 367] width 379 height 244
paste textarea "The clinic provides physiotherapy, [MEDICAL_DATA] care, massage therapy, athlet…"
click at [809, 298] on textarea "SportSide Medical Services is a multidisciplinary clinic located in [GEOGRAPHIC…" at bounding box center [996, 367] width 379 height 244
click at [807, 299] on textarea "SportSide Medical Services is a multidisciplinary clinic located in [GEOGRAPHIC…" at bounding box center [996, 367] width 379 height 244
paste textarea "[URL][DOMAIN_NAME]"
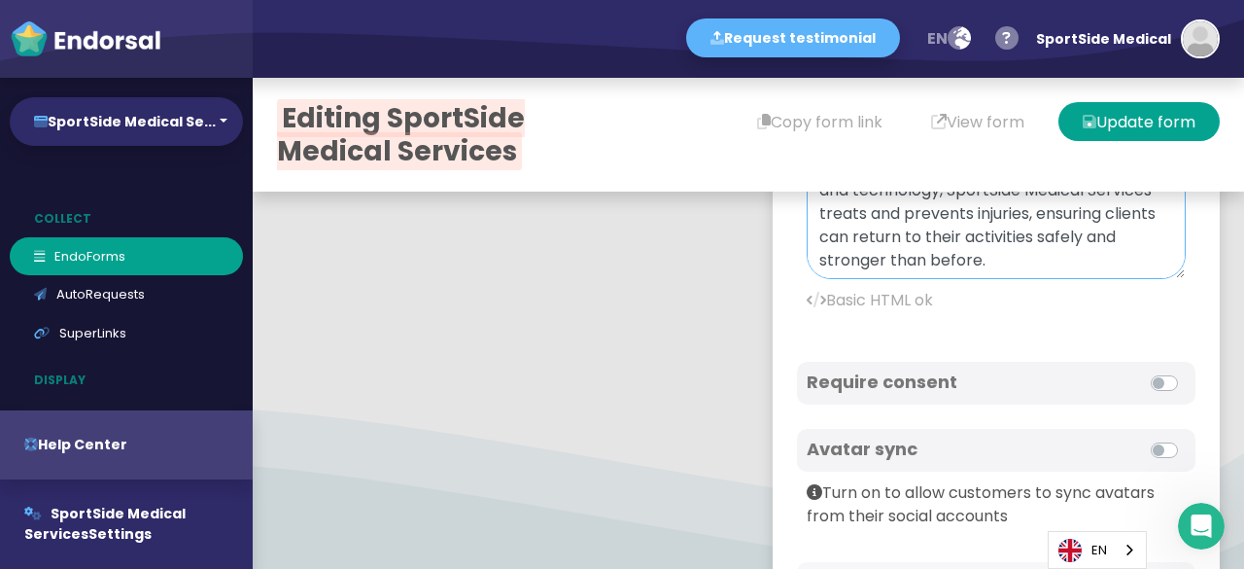
scroll to position [972, 0]
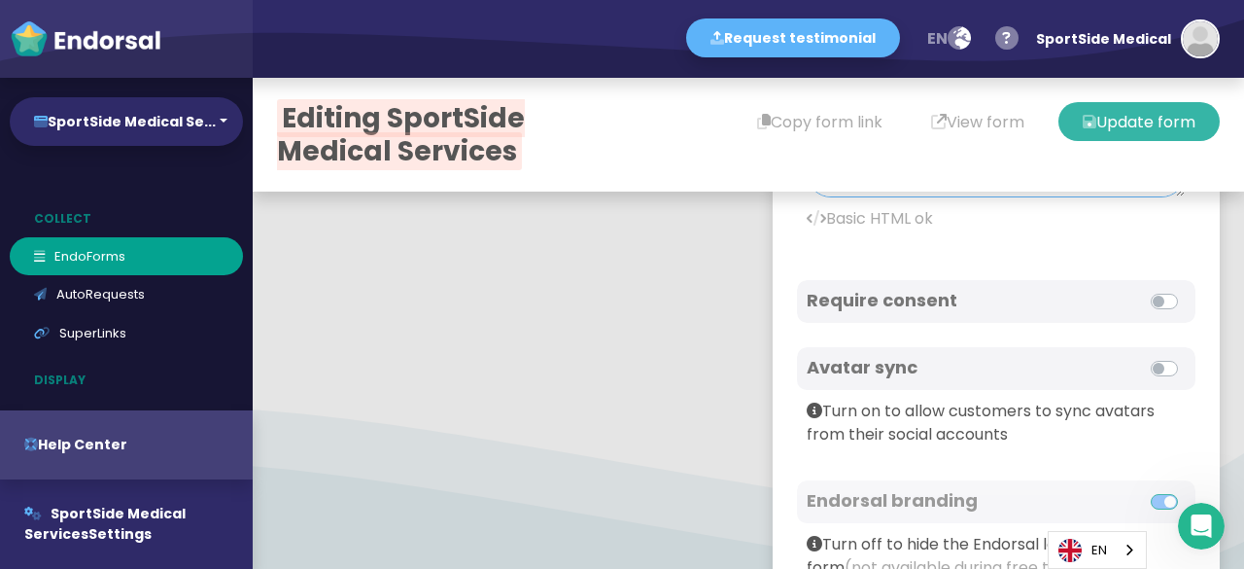
type textarea "<a href= "[URL][DOMAIN_NAME]"><b>SportSide Medical Services</a></b> is a multid…"
click at [1132, 118] on button "Update form" at bounding box center [1138, 121] width 161 height 39
